Goal: Information Seeking & Learning: Learn about a topic

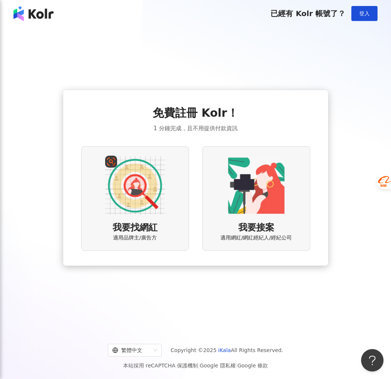
click at [127, 168] on img at bounding box center [135, 185] width 60 height 60
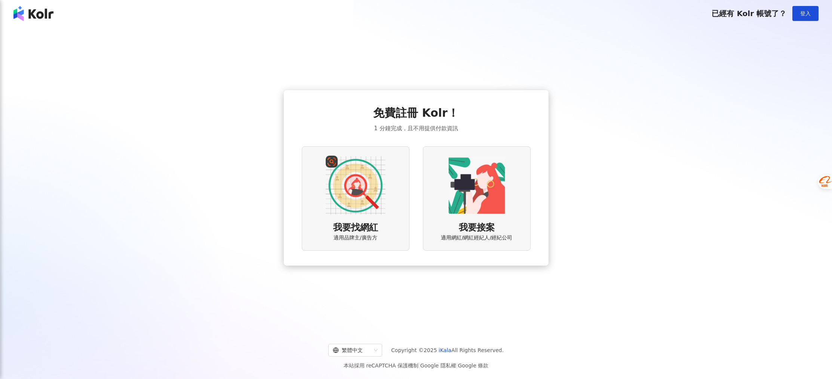
click at [360, 197] on img at bounding box center [356, 185] width 60 height 60
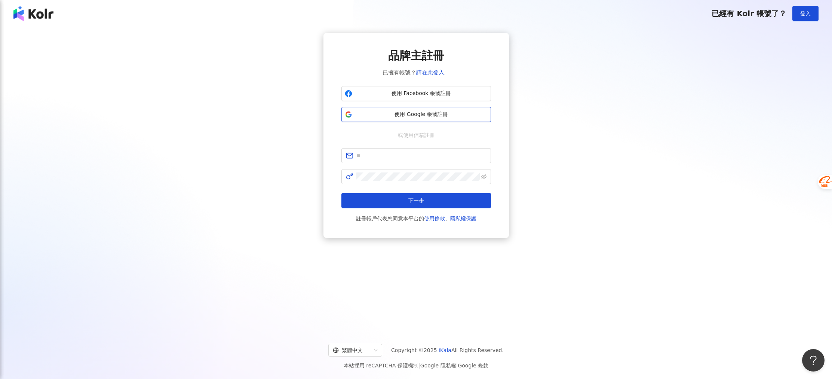
click at [382, 115] on span "使用 Google 帳號註冊" at bounding box center [421, 114] width 132 height 7
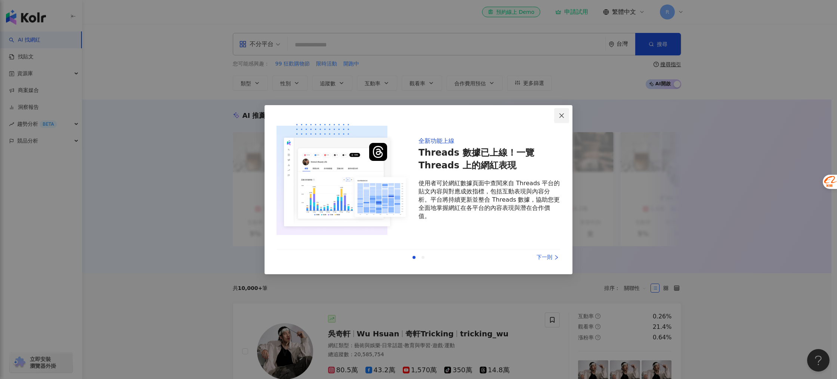
click at [564, 113] on icon "close" at bounding box center [562, 116] width 6 height 6
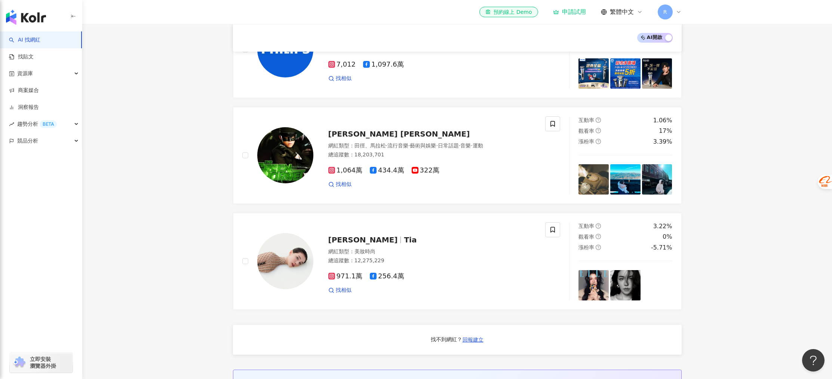
scroll to position [440, 0]
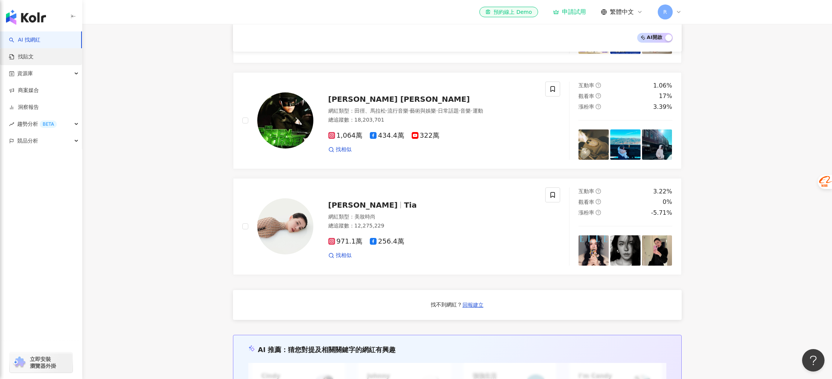
click at [32, 53] on link "找貼文" at bounding box center [21, 56] width 25 height 7
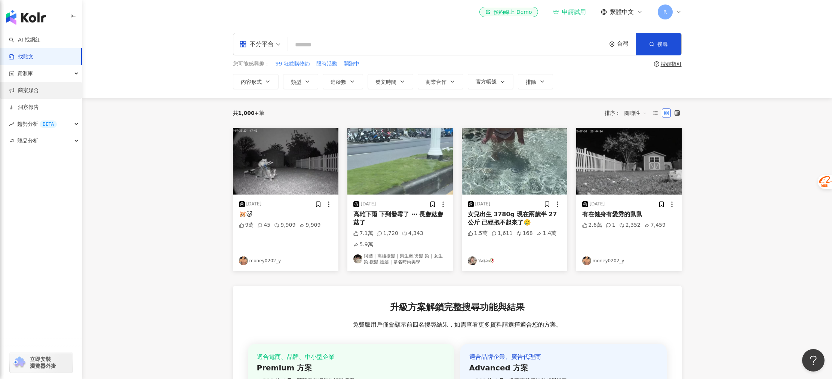
click at [39, 89] on link "商案媒合" at bounding box center [24, 90] width 30 height 7
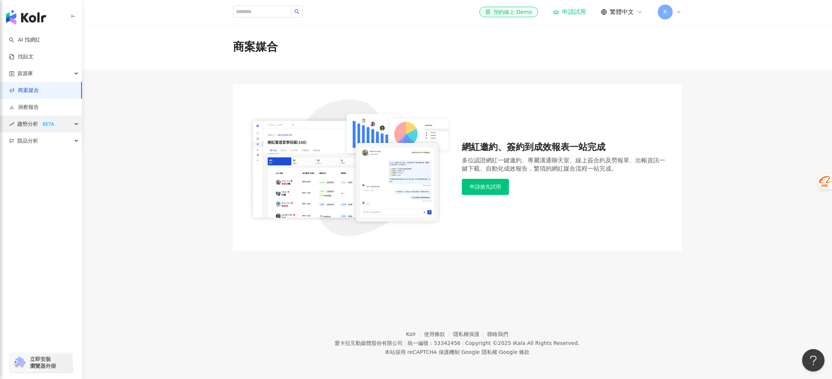
click at [42, 125] on div "BETA" at bounding box center [48, 123] width 17 height 7
click at [42, 137] on link "Hashtag 排行" at bounding box center [35, 140] width 34 height 7
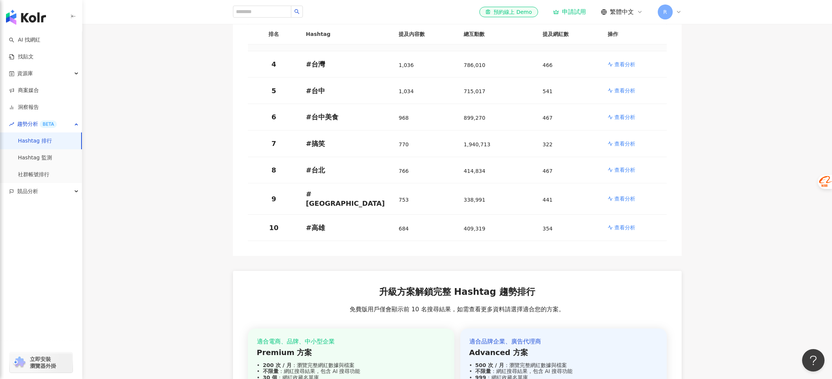
scroll to position [243, 0]
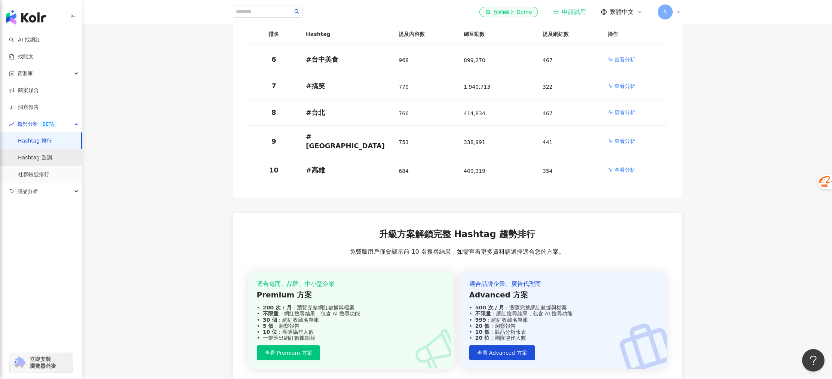
click at [32, 158] on link "Hashtag 監測" at bounding box center [35, 157] width 34 height 7
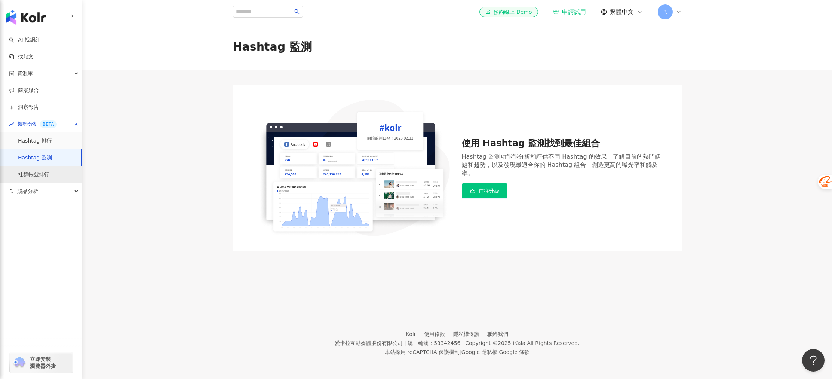
click at [45, 175] on link "社群帳號排行" at bounding box center [33, 174] width 31 height 7
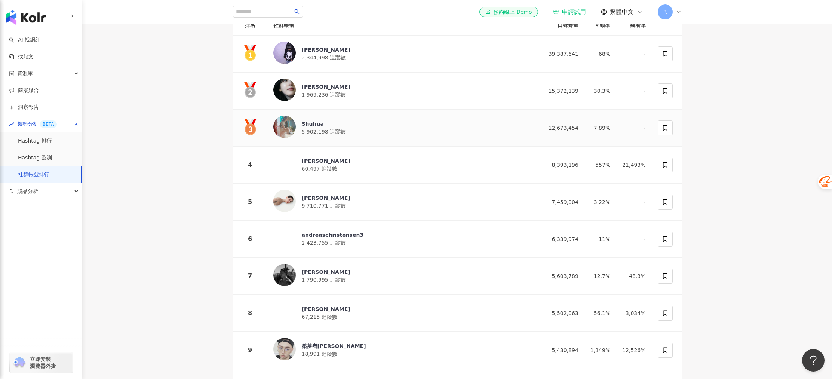
scroll to position [234, 0]
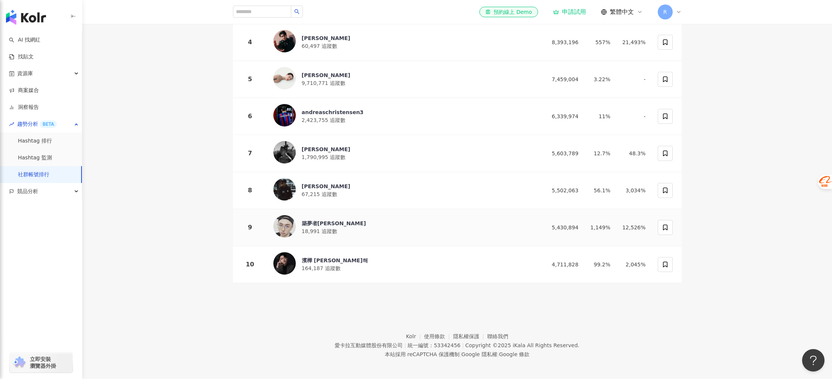
click at [480, 229] on div "築夢者杰哥 18,991 追蹤數" at bounding box center [403, 227] width 260 height 25
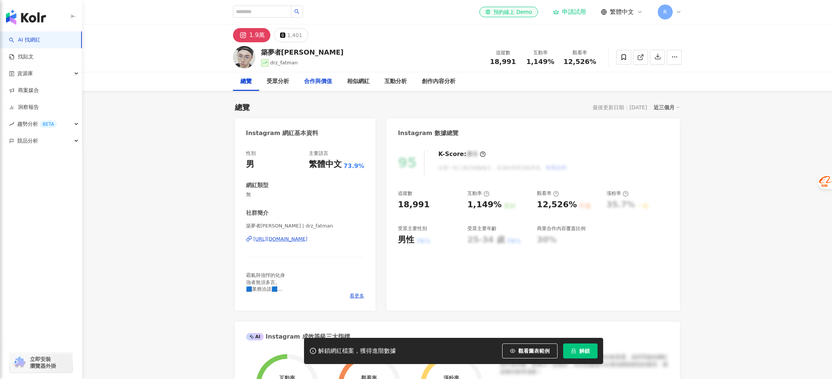
click at [314, 85] on div "合作與價值" at bounding box center [318, 81] width 28 height 9
click at [261, 10] on input "search" at bounding box center [262, 12] width 58 height 12
type input "*"
type input "**"
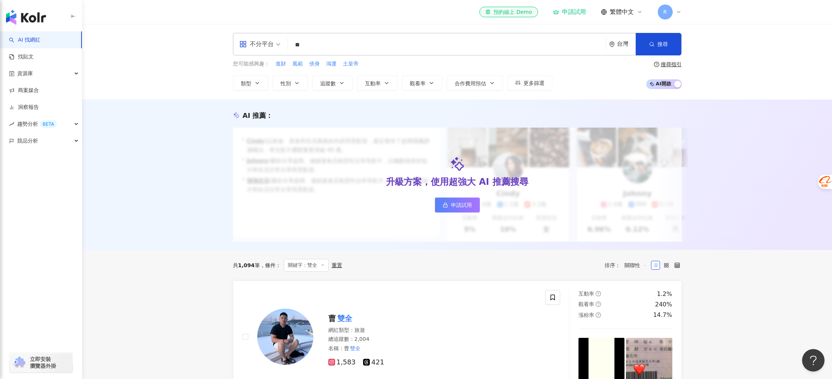
click at [335, 40] on input "**" at bounding box center [447, 45] width 312 height 14
type input "*"
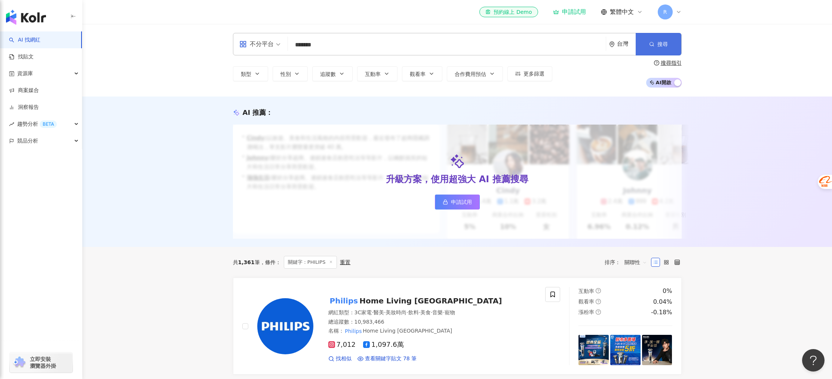
click at [669, 41] on button "搜尋" at bounding box center [658, 44] width 46 height 22
click at [349, 48] on input "*******" at bounding box center [447, 45] width 312 height 14
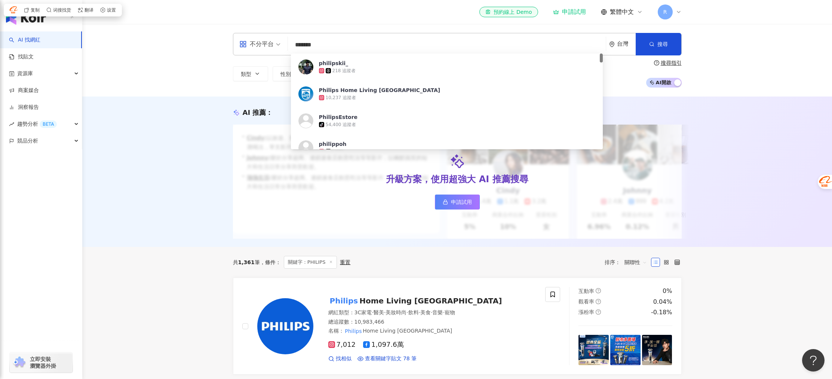
click at [349, 48] on input "*******" at bounding box center [447, 45] width 312 height 14
type input "*"
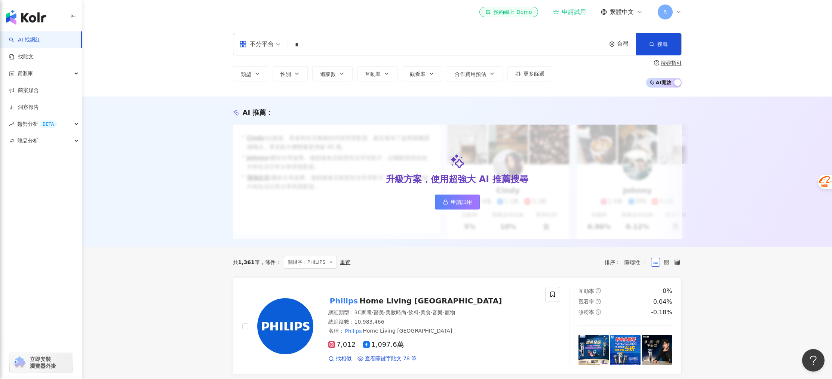
type input "*"
type input "***"
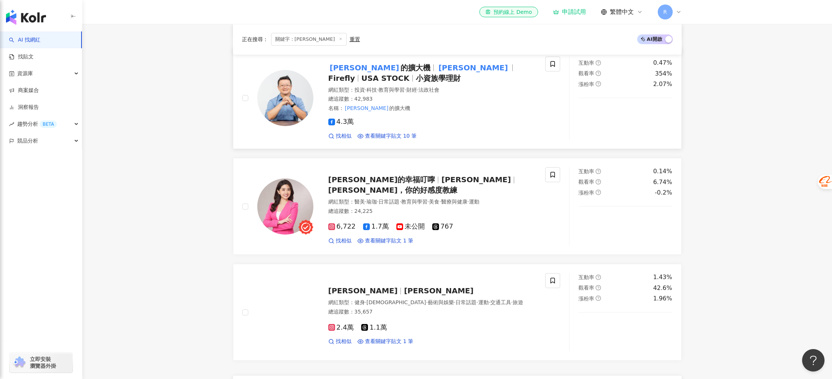
scroll to position [294, 0]
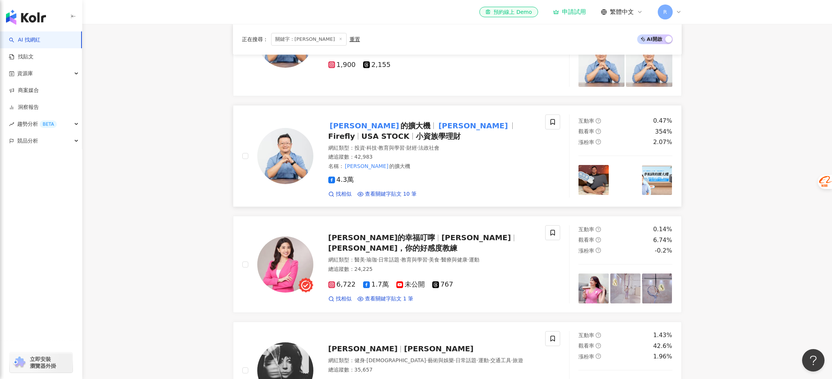
click at [476, 141] on div "李柏鋒 的擴大機 李柏鋒 Firefly USA STOCK 小資族學理財" at bounding box center [432, 130] width 208 height 21
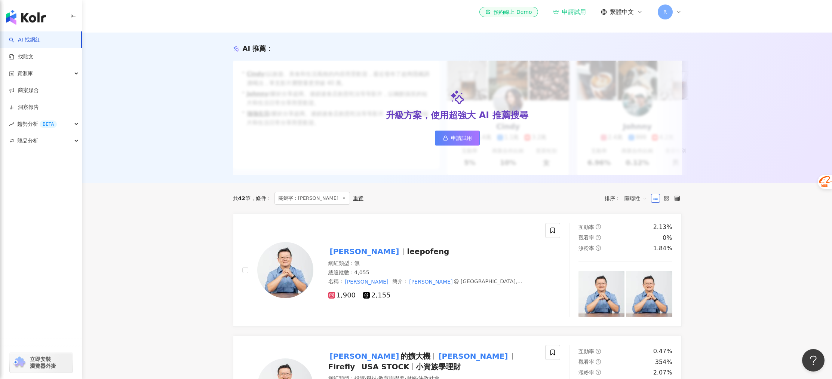
scroll to position [81, 0]
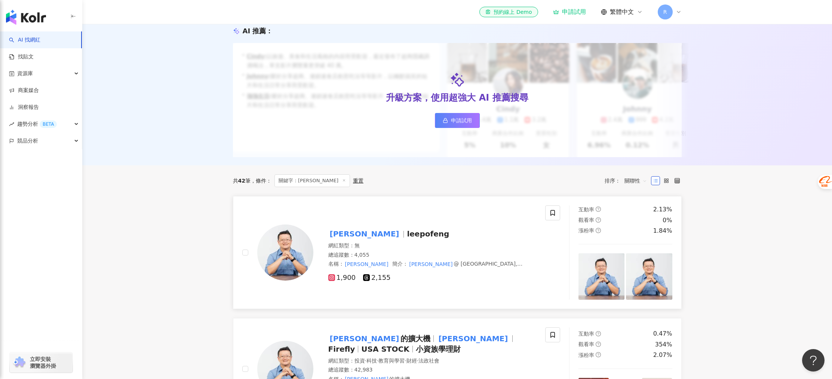
click at [407, 237] on span "leepofeng" at bounding box center [428, 233] width 42 height 9
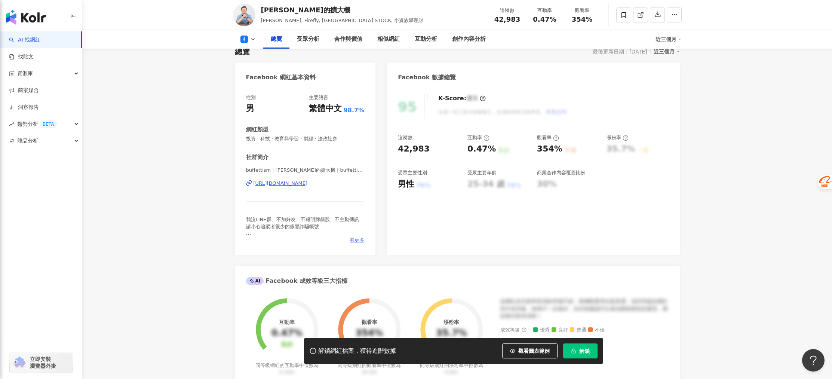
click at [358, 243] on span "看更多" at bounding box center [356, 240] width 15 height 7
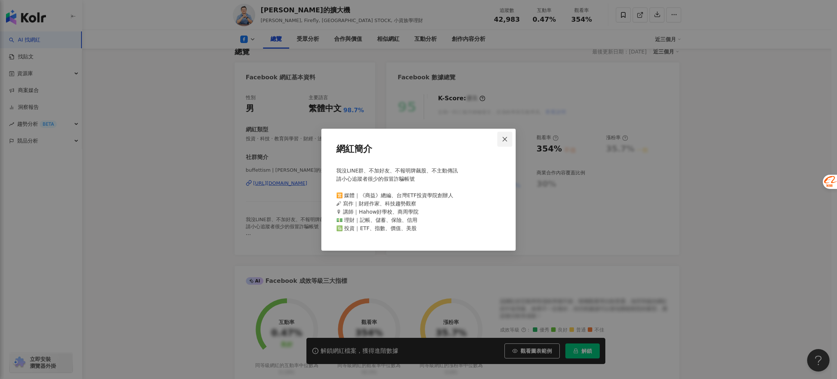
click at [503, 138] on icon "close" at bounding box center [505, 139] width 6 height 6
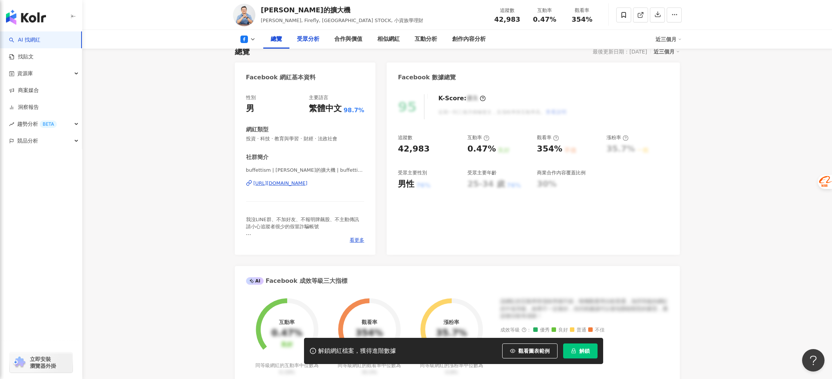
click at [312, 40] on div "受眾分析" at bounding box center [308, 39] width 22 height 9
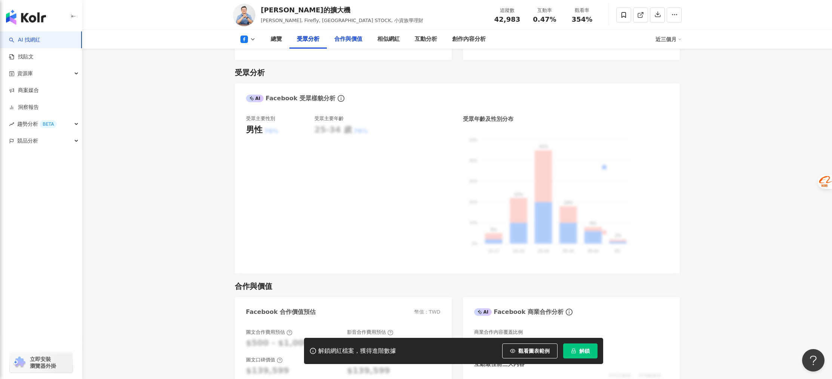
click at [349, 41] on div "合作與價值" at bounding box center [348, 39] width 28 height 9
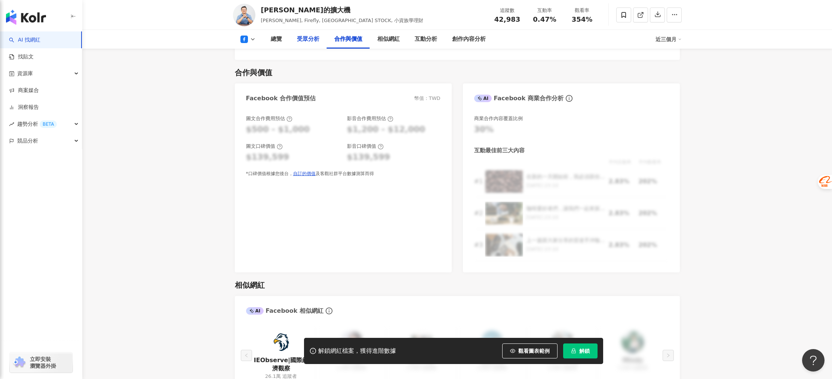
click at [316, 40] on div "受眾分析" at bounding box center [308, 39] width 22 height 9
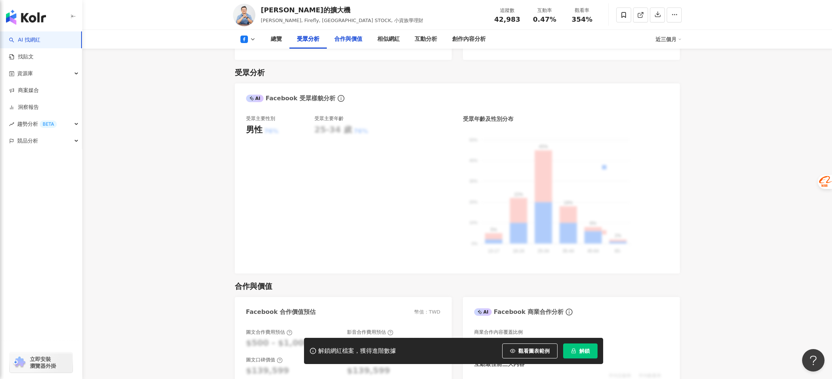
click at [346, 40] on div "合作與價值" at bounding box center [348, 39] width 28 height 9
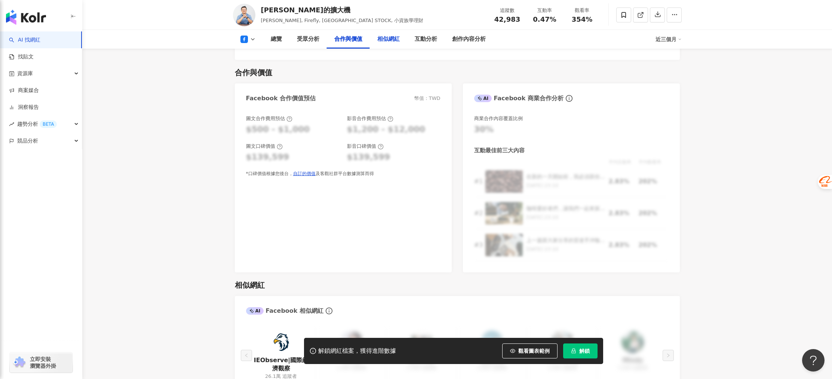
click at [378, 38] on div "相似網紅" at bounding box center [388, 39] width 22 height 9
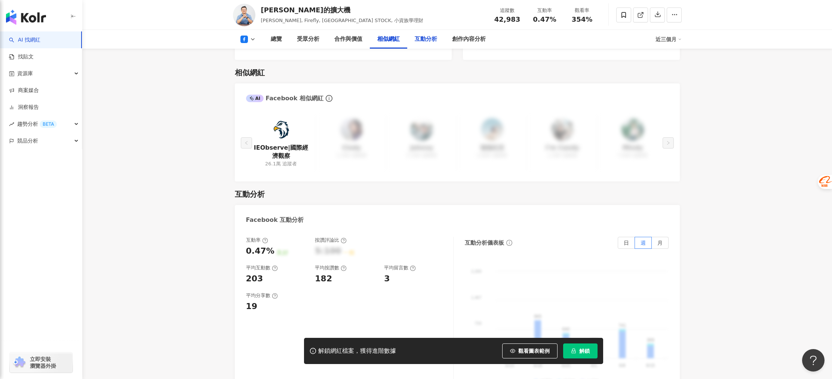
click at [424, 41] on div "互動分析" at bounding box center [426, 39] width 22 height 9
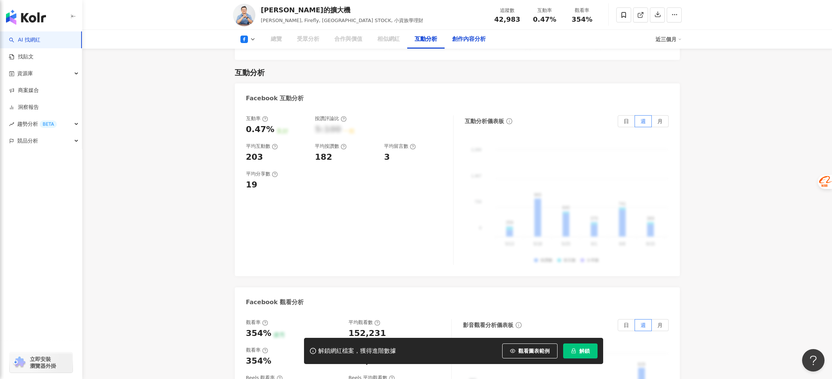
click at [453, 41] on div "創作內容分析" at bounding box center [469, 39] width 34 height 9
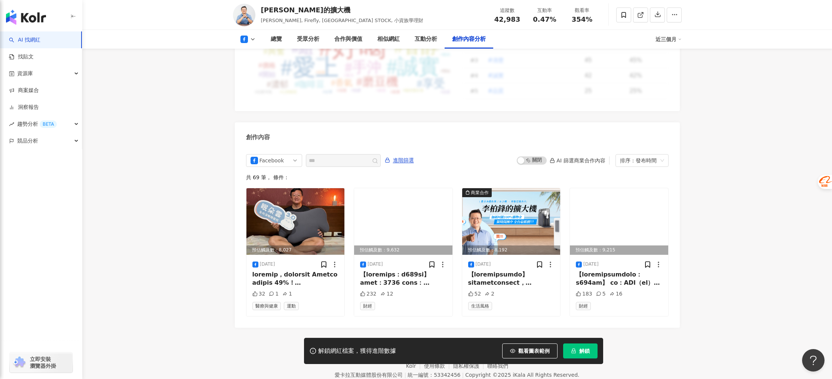
scroll to position [1969, 0]
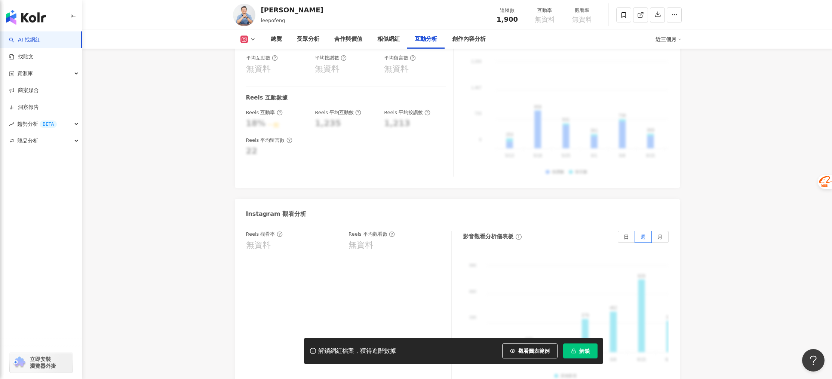
scroll to position [1580, 0]
